Goal: Task Accomplishment & Management: Complete application form

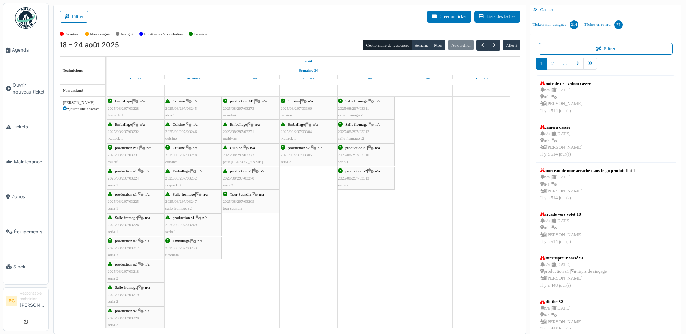
click at [349, 174] on div "production s2 | n/a 2025/08/297/03313 seria 2" at bounding box center [366, 178] width 56 height 21
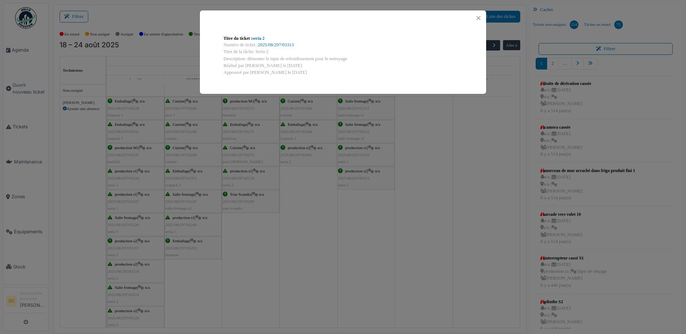
click at [349, 174] on div "Titre du ticket : seria 2 Numéro de ticket : 2025/08/297/03313 Titre de la tâch…" at bounding box center [343, 167] width 686 height 334
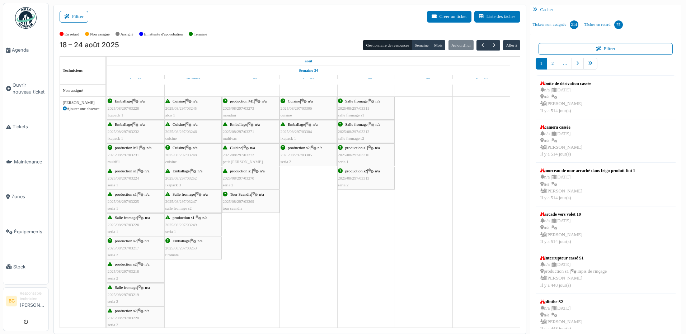
click at [353, 153] on span "2025/08/297/03310" at bounding box center [354, 155] width 32 height 4
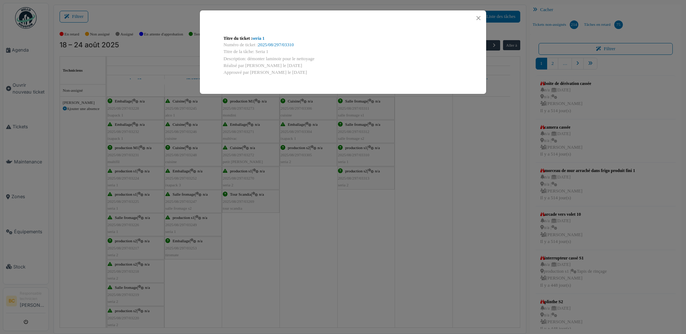
drag, startPoint x: 248, startPoint y: 58, endPoint x: 315, endPoint y: 58, distance: 67.1
click at [315, 58] on div "Description: démonter laminoir pour le nettoyage" at bounding box center [343, 59] width 239 height 7
drag, startPoint x: 315, startPoint y: 58, endPoint x: 309, endPoint y: 57, distance: 5.8
copy div "démonter laminoir pour le nettoyage"
drag, startPoint x: 158, startPoint y: 48, endPoint x: 122, endPoint y: 82, distance: 49.5
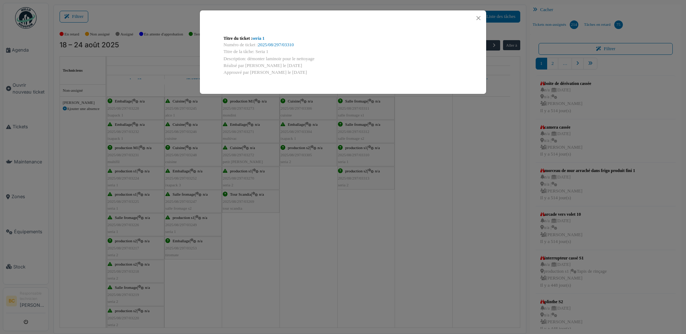
click at [158, 48] on div "Titre du ticket : seria 1 Numéro de ticket : 2025/08/297/03310 Titre de la tâch…" at bounding box center [343, 167] width 686 height 334
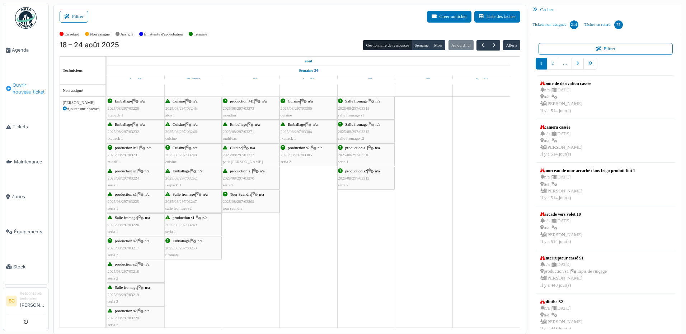
click at [31, 86] on span "Ouvrir nouveau ticket" at bounding box center [29, 89] width 33 height 14
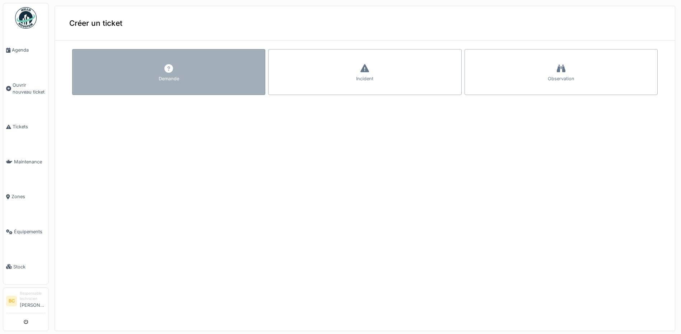
click at [165, 80] on div "Demande" at bounding box center [169, 78] width 20 height 7
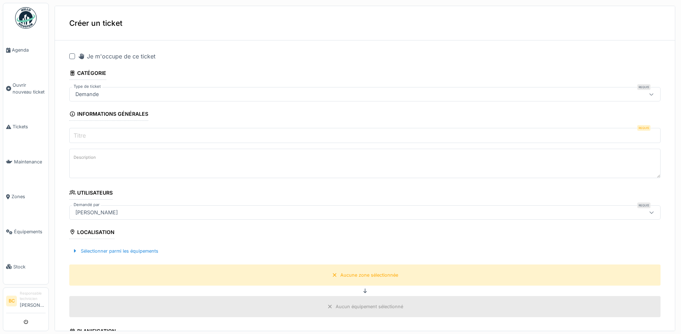
click at [73, 55] on div at bounding box center [72, 56] width 6 height 6
click at [96, 138] on input "Titre" at bounding box center [364, 135] width 591 height 15
type input "*******"
click at [90, 163] on textarea "Description" at bounding box center [364, 163] width 591 height 29
paste textarea "**********"
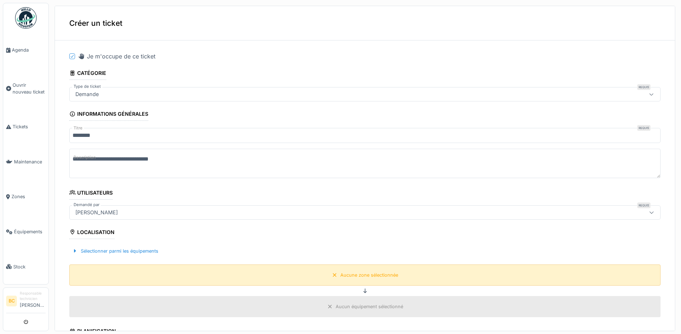
type textarea "**********"
click at [340, 276] on div "Aucune zone sélectionnée" at bounding box center [369, 275] width 58 height 7
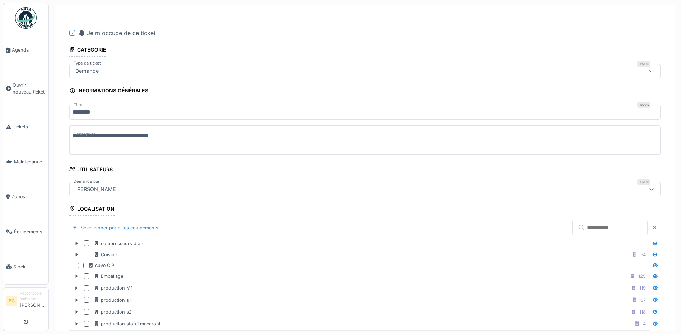
scroll to position [36, 0]
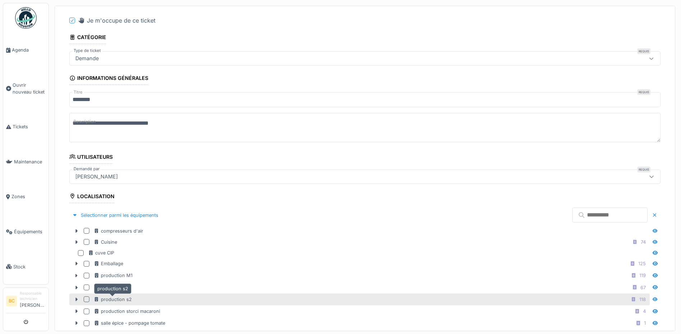
click at [126, 299] on div "production s2" at bounding box center [113, 299] width 38 height 7
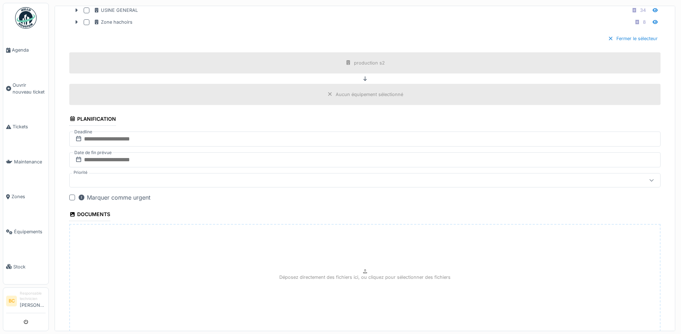
scroll to position [456, 0]
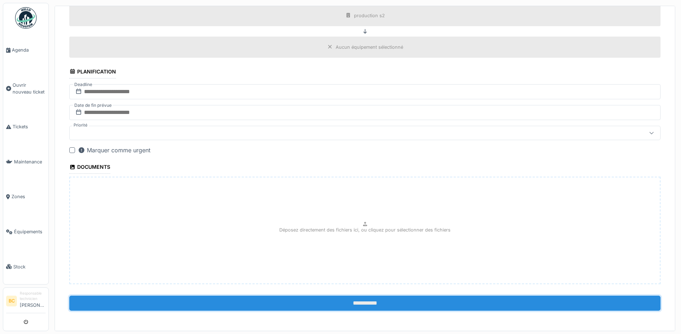
click at [347, 305] on input "**********" at bounding box center [364, 303] width 591 height 15
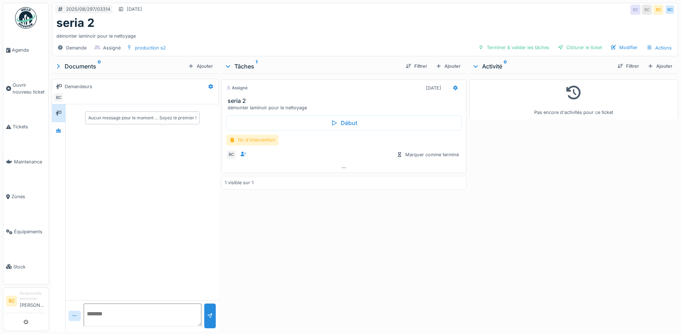
click at [263, 139] on div "fin d'intervention" at bounding box center [252, 140] width 52 height 10
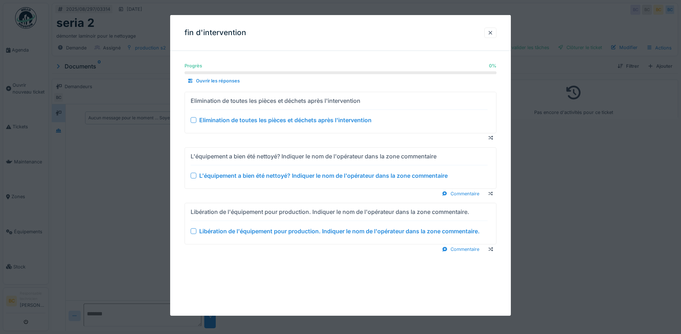
click at [270, 122] on div "Elimination de toutes les pièces et déchets après l'intervention" at bounding box center [285, 120] width 172 height 9
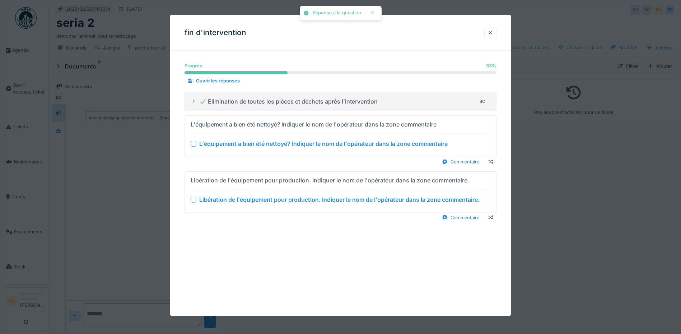
click at [272, 144] on div "L'équipement a bien été nettoyé? Indiquer le nom de l'opérateur dans la zone co…" at bounding box center [323, 144] width 248 height 9
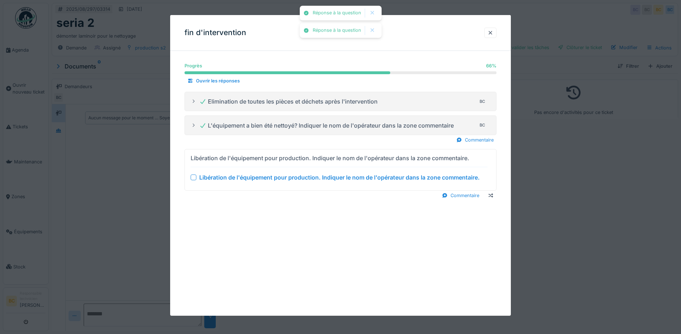
click at [282, 177] on div "Libération de l'équipement pour production. Indiquer le nom de l'opérateur dans…" at bounding box center [339, 177] width 280 height 9
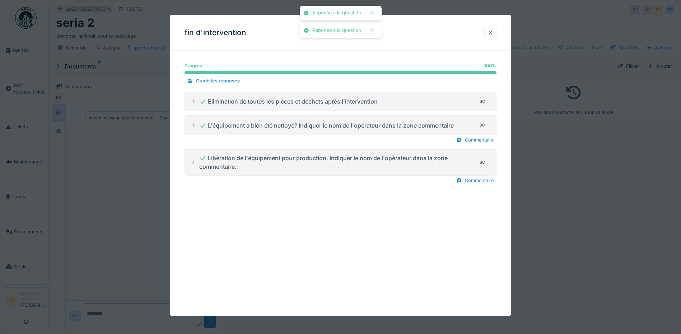
click at [531, 207] on div at bounding box center [340, 167] width 681 height 334
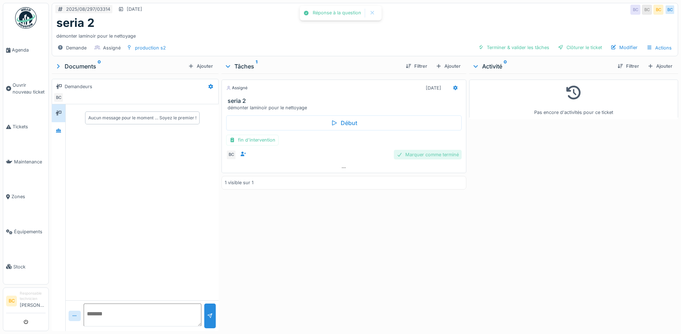
click at [422, 156] on div "Marquer comme terminé" at bounding box center [428, 155] width 68 height 10
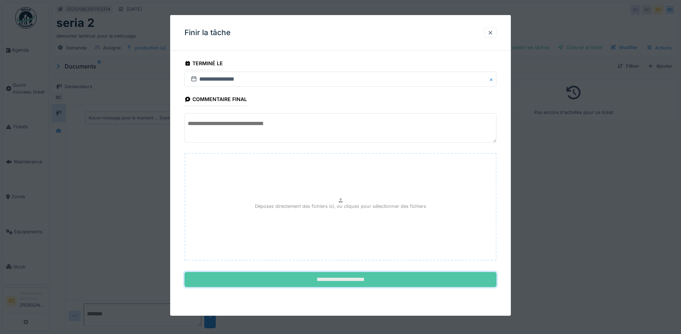
click at [358, 279] on input "**********" at bounding box center [340, 279] width 312 height 15
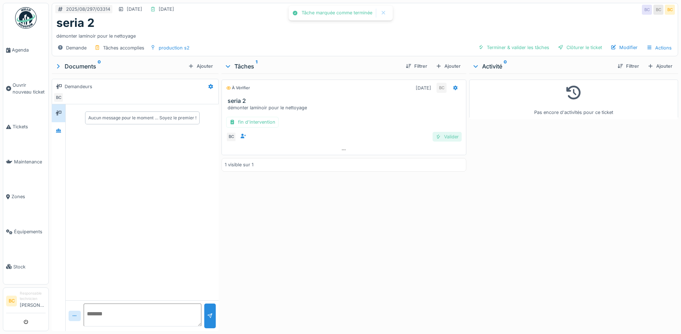
click at [436, 134] on div at bounding box center [438, 136] width 6 height 7
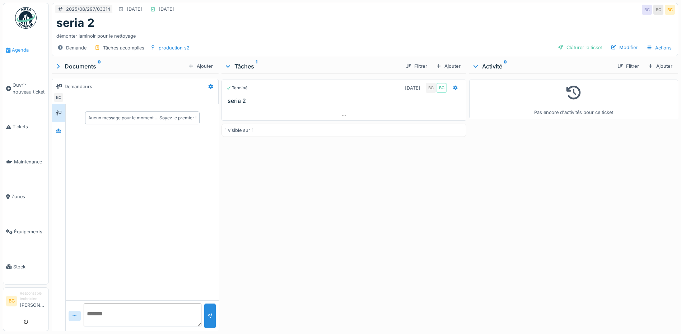
click at [25, 50] on span "Agenda" at bounding box center [29, 50] width 34 height 7
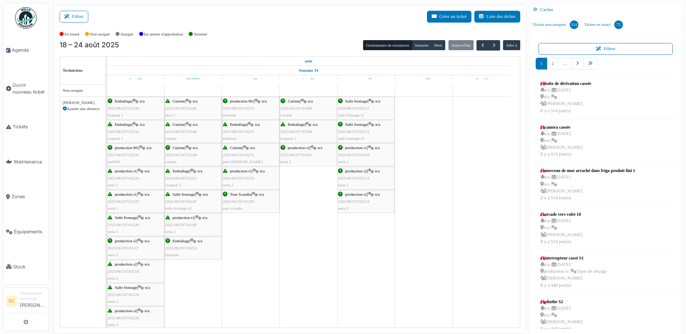
click at [231, 177] on span "2025/08/297/03270" at bounding box center [239, 178] width 32 height 4
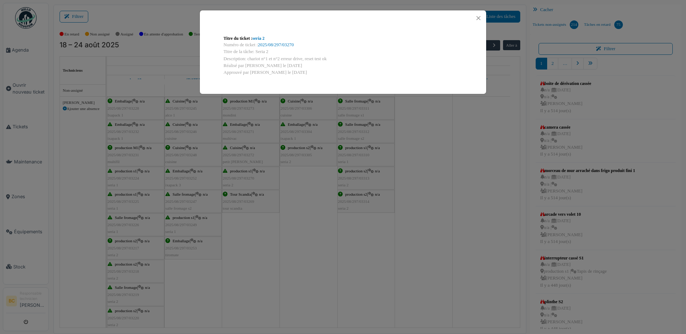
drag, startPoint x: 246, startPoint y: 58, endPoint x: 324, endPoint y: 57, distance: 77.2
click at [324, 57] on div "Description: chariot n°1 et n°2 erreur drive, reset test ok" at bounding box center [343, 59] width 239 height 7
drag, startPoint x: 324, startPoint y: 57, endPoint x: 339, endPoint y: 62, distance: 16.1
click at [339, 62] on div "Réalisé par Brahim Chelouf le 20/08/2025" at bounding box center [343, 65] width 239 height 7
drag, startPoint x: 262, startPoint y: 61, endPoint x: 335, endPoint y: 59, distance: 72.9
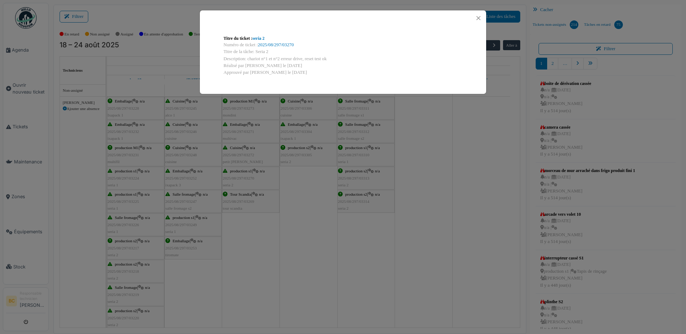
click at [335, 59] on div "Description: chariot n°1 et n°2 erreur drive, reset test ok" at bounding box center [343, 59] width 239 height 7
copy div "chariot n°1 et n°2 erreur drive, reset test ok"
click at [303, 207] on div "Titre du ticket : seria 2 Numéro de ticket : 2025/08/297/03270 Titre de la tâch…" at bounding box center [343, 167] width 686 height 334
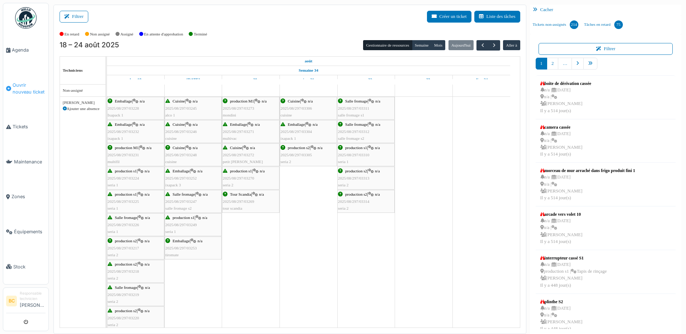
click at [28, 83] on span "Ouvrir nouveau ticket" at bounding box center [29, 89] width 33 height 14
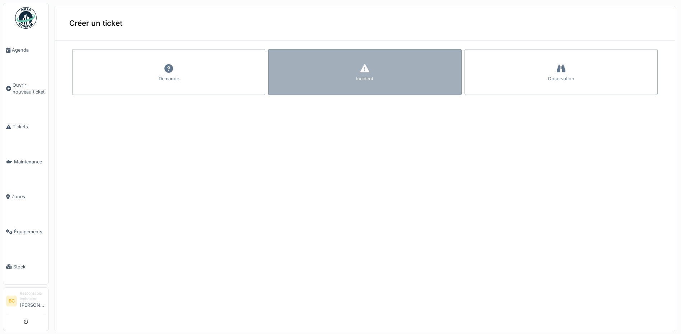
click at [292, 75] on div "Incident" at bounding box center [364, 72] width 193 height 46
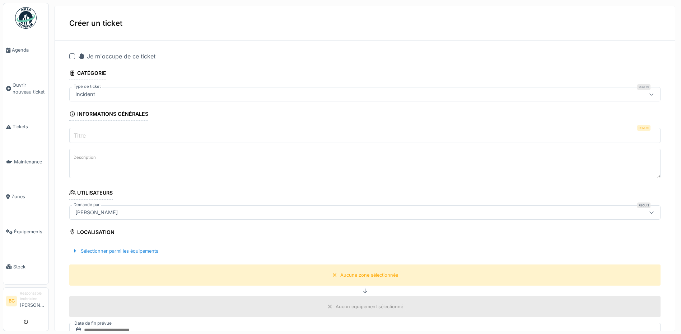
click at [71, 56] on div at bounding box center [72, 56] width 6 height 6
click at [86, 130] on input "Titre" at bounding box center [364, 135] width 591 height 15
type input "*******"
click at [85, 164] on textarea "Description" at bounding box center [364, 163] width 591 height 29
paste textarea "**********"
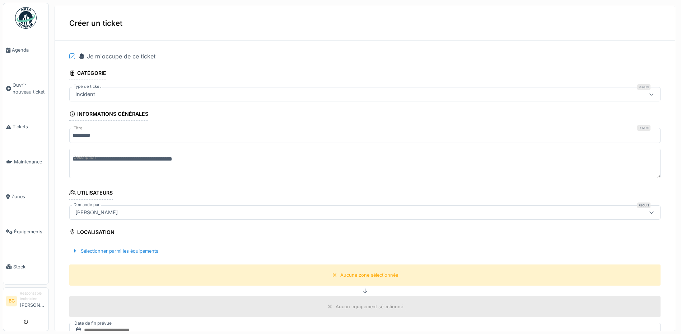
click at [108, 159] on textarea "**********" at bounding box center [364, 163] width 591 height 29
click at [119, 159] on textarea "**********" at bounding box center [364, 163] width 591 height 29
type textarea "**********"
click at [354, 274] on div "Aucune zone sélectionnée" at bounding box center [369, 275] width 58 height 7
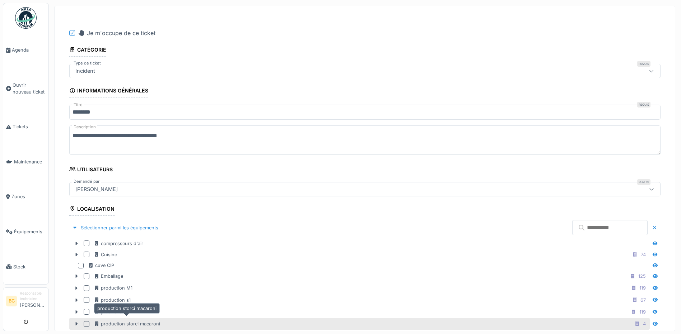
scroll to position [36, 0]
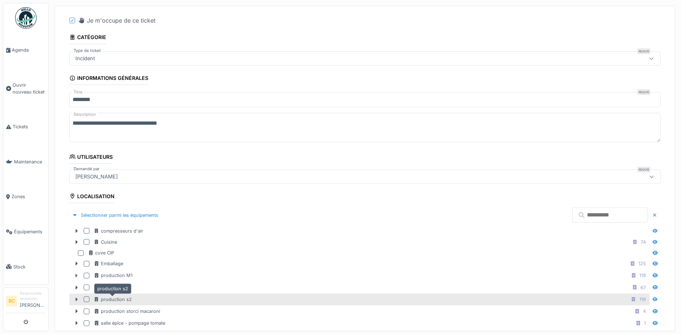
click at [121, 299] on div "production s2" at bounding box center [113, 299] width 38 height 7
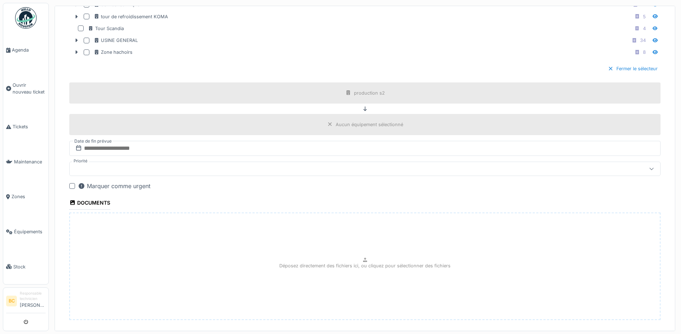
scroll to position [414, 0]
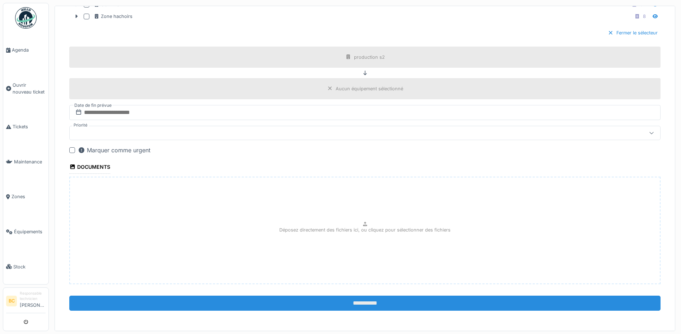
click at [363, 304] on input "**********" at bounding box center [364, 303] width 591 height 15
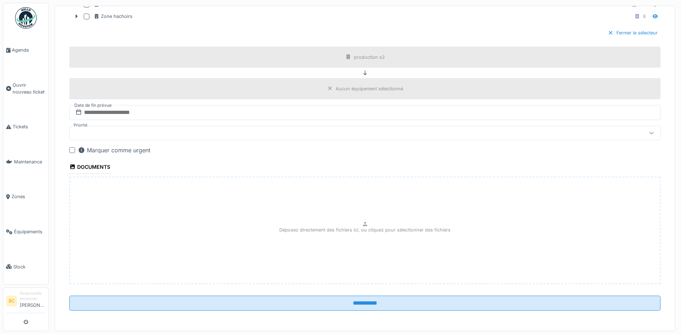
scroll to position [3, 0]
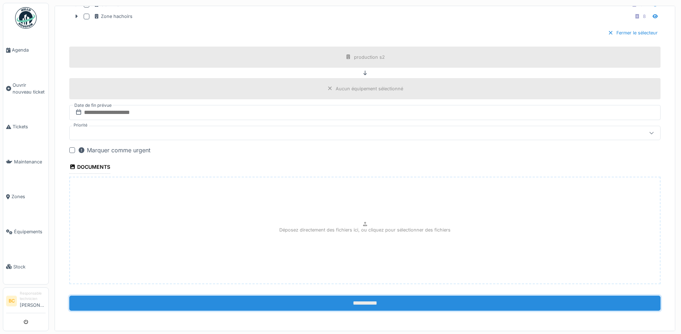
click at [359, 301] on input "**********" at bounding box center [364, 303] width 591 height 15
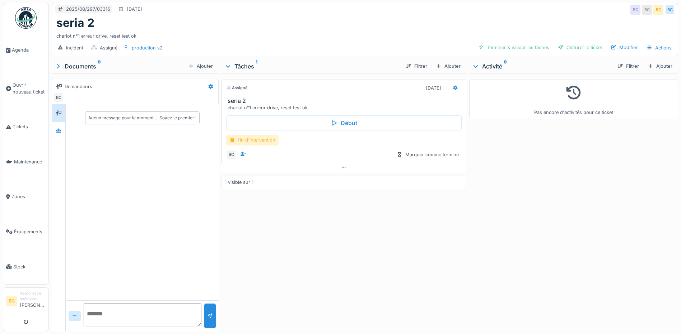
click at [262, 140] on div "fin d'intervention" at bounding box center [252, 140] width 52 height 10
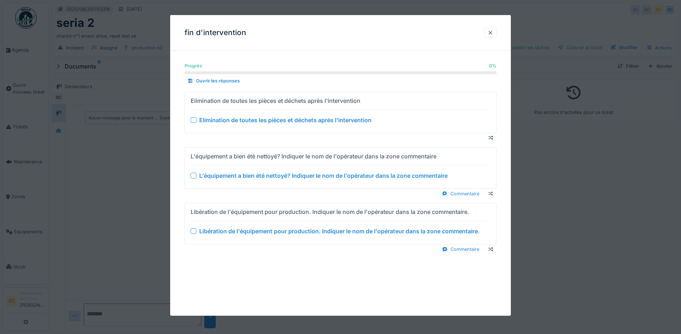
click at [265, 121] on div "Elimination de toutes les pièces et déchets après l'intervention" at bounding box center [285, 120] width 172 height 9
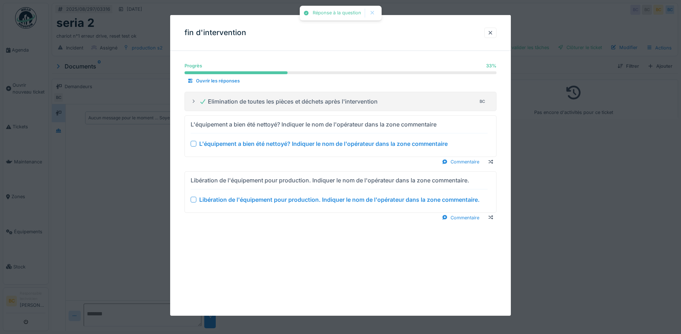
click at [267, 146] on div "L'équipement a bien été nettoyé? Indiquer le nom de l'opérateur dans la zone co…" at bounding box center [323, 144] width 248 height 9
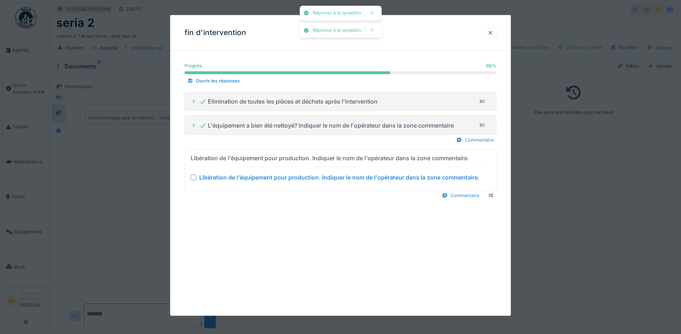
drag, startPoint x: 275, startPoint y: 178, endPoint x: 293, endPoint y: 176, distance: 18.0
click at [276, 177] on div "Libération de l'équipement pour production. Indiquer le nom de l'opérateur dans…" at bounding box center [339, 177] width 280 height 9
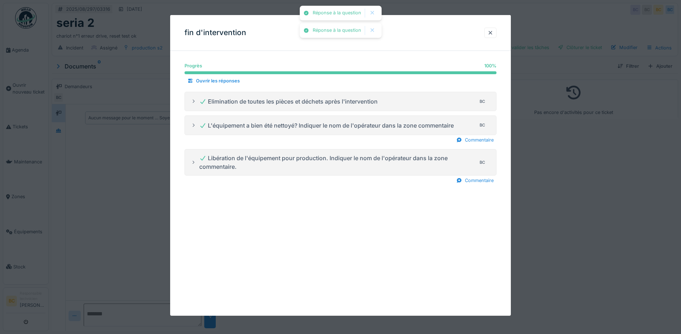
click at [526, 202] on div at bounding box center [340, 167] width 681 height 334
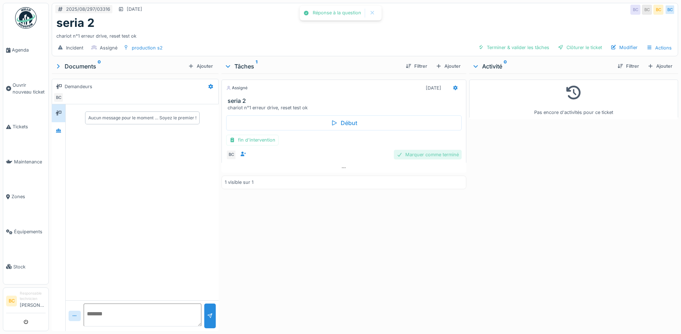
click at [439, 155] on div "Marquer comme terminé" at bounding box center [428, 155] width 68 height 10
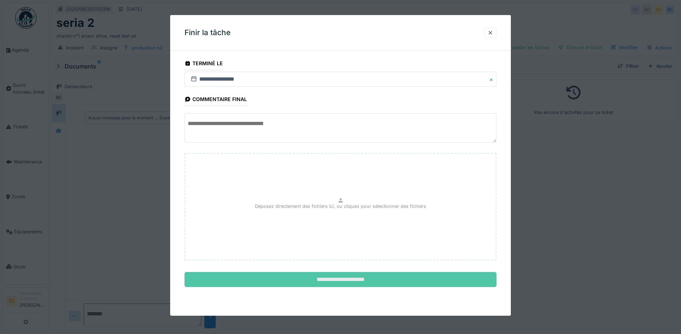
click at [375, 279] on input "**********" at bounding box center [340, 279] width 312 height 15
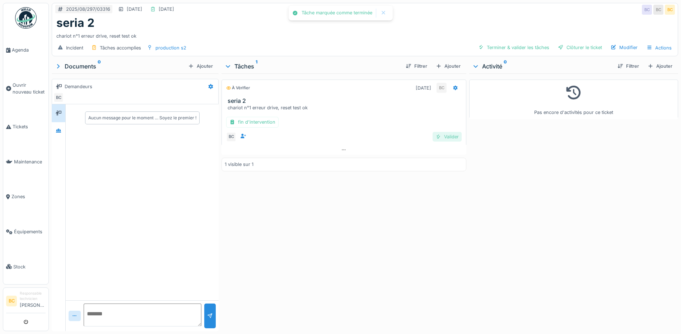
click at [445, 138] on div "Valider" at bounding box center [446, 137] width 29 height 10
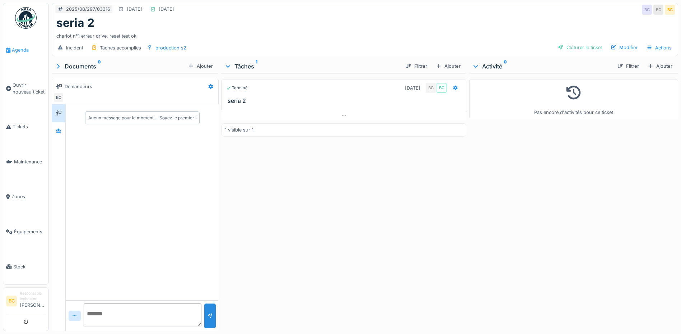
click at [20, 49] on span "Agenda" at bounding box center [29, 50] width 34 height 7
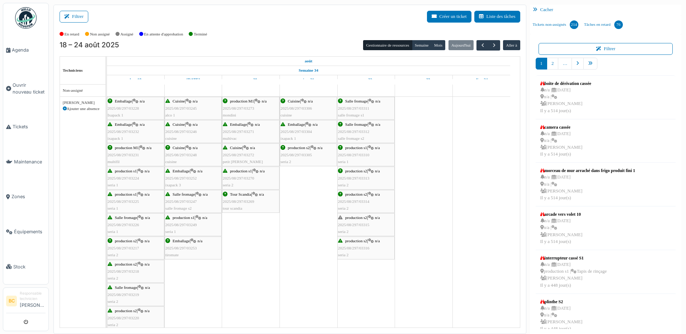
click at [365, 225] on span "2025/08/297/03315" at bounding box center [354, 225] width 32 height 4
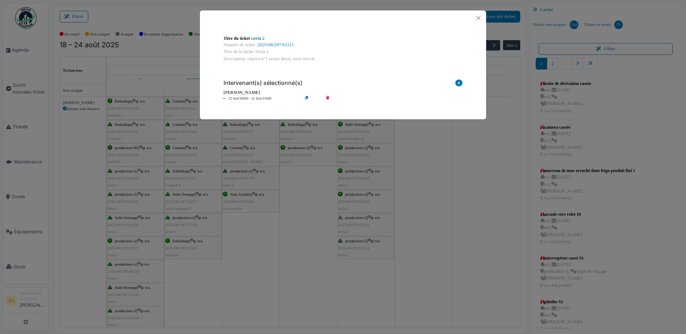
click at [328, 97] on icon at bounding box center [333, 98] width 20 height 5
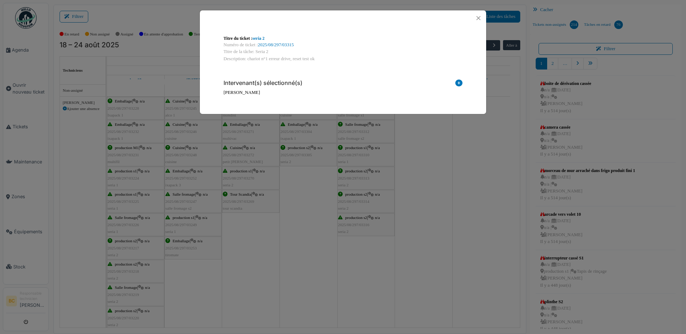
click at [447, 197] on div "Titre du ticket : seria 2 Numéro de ticket : 2025/08/297/03315 Titre de la tâch…" at bounding box center [343, 167] width 686 height 334
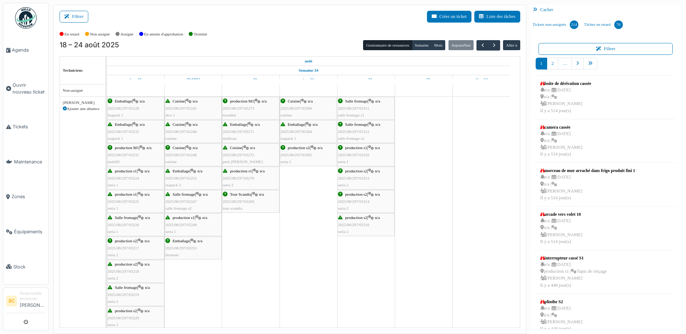
click at [377, 220] on div "production s2 | n/a 2025/08/297/03316 seria 2" at bounding box center [366, 225] width 56 height 21
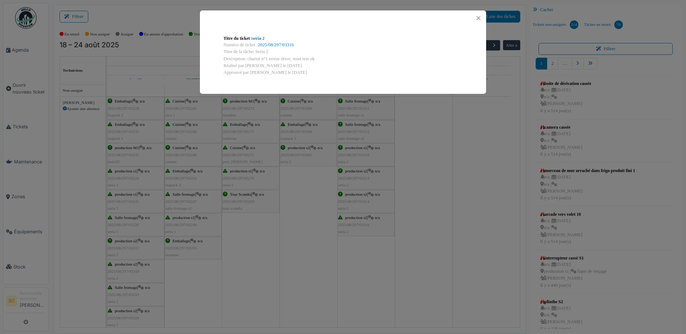
drag, startPoint x: 315, startPoint y: 59, endPoint x: 249, endPoint y: 59, distance: 66.7
click at [249, 59] on div "Description: chariot n°1 erreur drive, reset test ok" at bounding box center [343, 59] width 239 height 7
drag, startPoint x: 249, startPoint y: 59, endPoint x: 330, endPoint y: 46, distance: 82.5
click at [330, 46] on div "Numéro de ticket : 2025/08/297/03316" at bounding box center [343, 45] width 239 height 7
drag, startPoint x: 313, startPoint y: 57, endPoint x: 246, endPoint y: 59, distance: 66.8
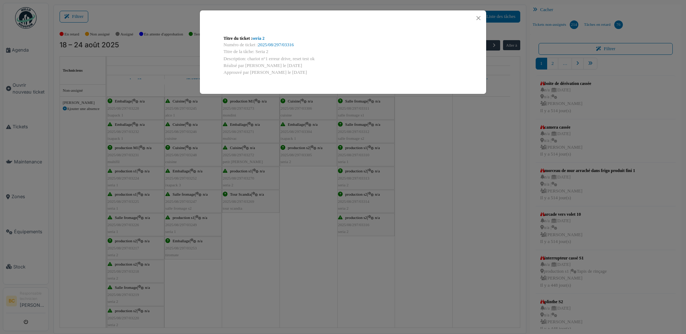
click at [246, 59] on div "Description: chariot n°1 erreur drive, reset test ok" at bounding box center [343, 59] width 239 height 7
copy div "chariot n°1 erreur drive, reset test o"
click at [24, 88] on div "Titre du ticket : seria 2 Numéro de ticket : 2025/08/297/03316 Titre de la tâch…" at bounding box center [343, 167] width 686 height 334
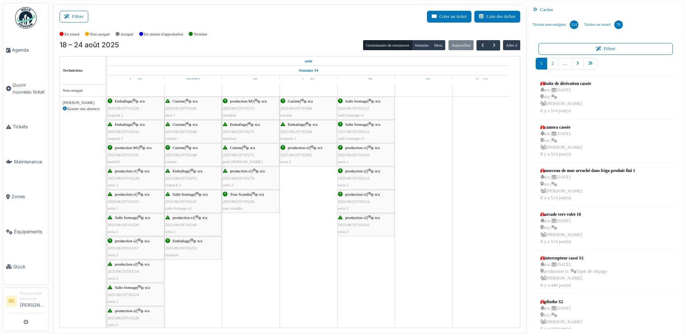
click at [24, 88] on span "Ouvrir nouveau ticket" at bounding box center [29, 89] width 33 height 14
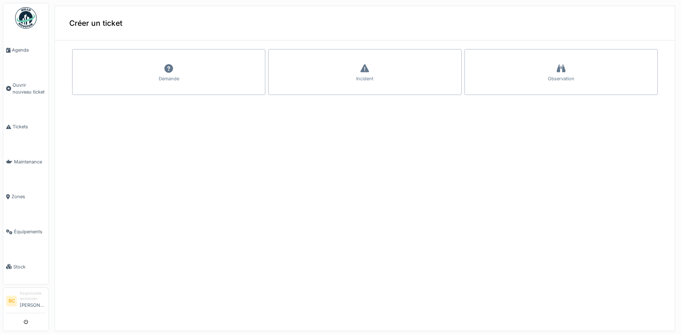
click at [334, 148] on div "Créer un ticket Demande Incident Observation" at bounding box center [365, 169] width 620 height 326
click at [19, 51] on span "Agenda" at bounding box center [29, 50] width 34 height 7
